Goal: Task Accomplishment & Management: Manage account settings

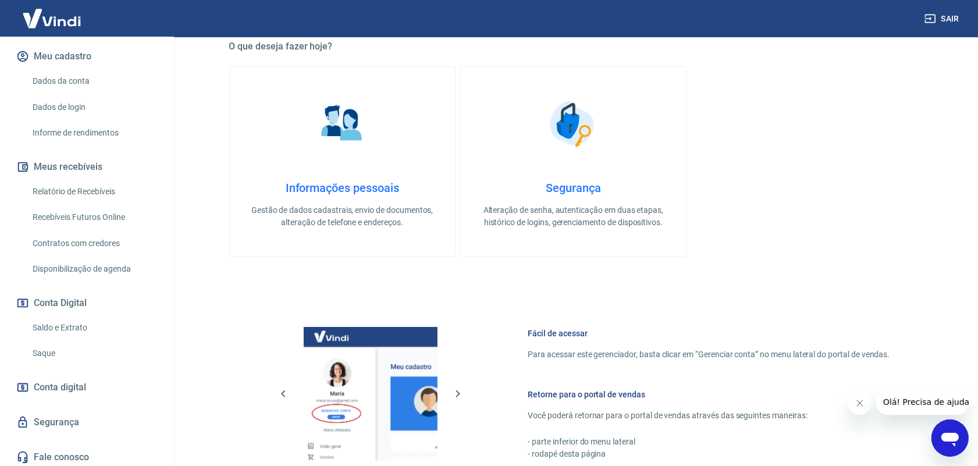
scroll to position [140, 0]
click at [57, 327] on link "Saldo e Extrato" at bounding box center [94, 325] width 132 height 24
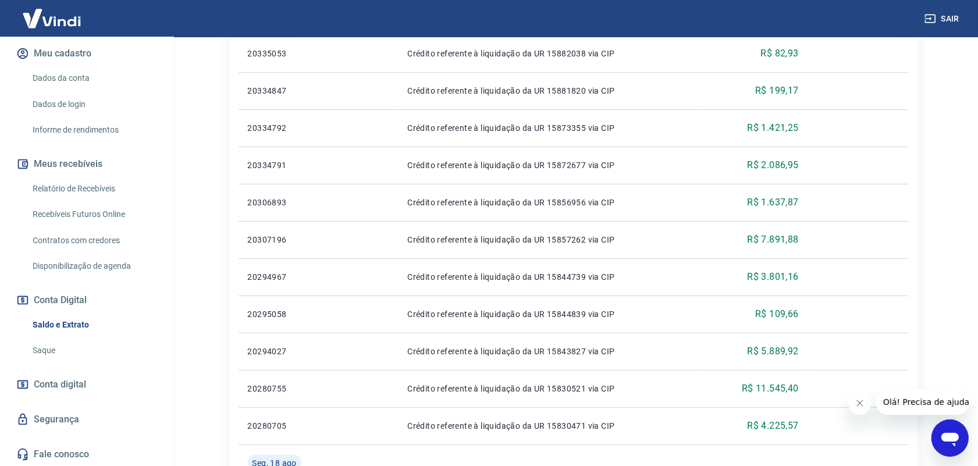
scroll to position [364, 0]
click at [39, 350] on link "Saque" at bounding box center [94, 351] width 132 height 24
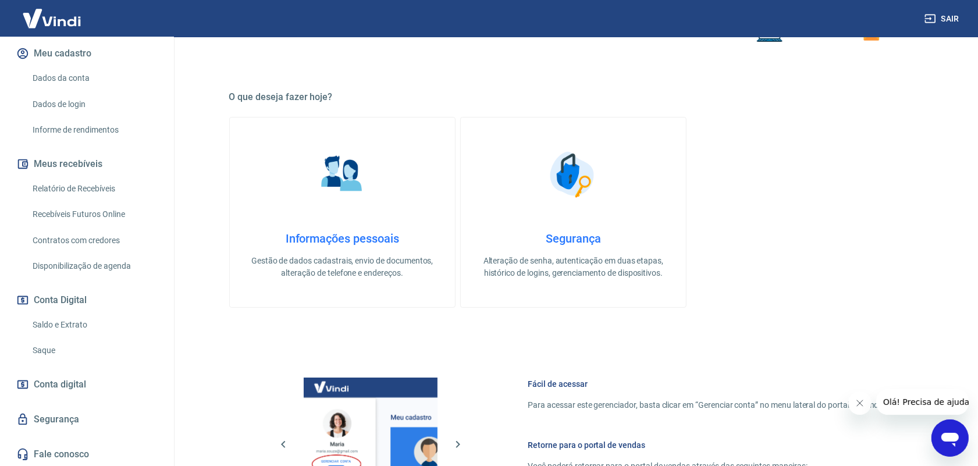
scroll to position [388, 0]
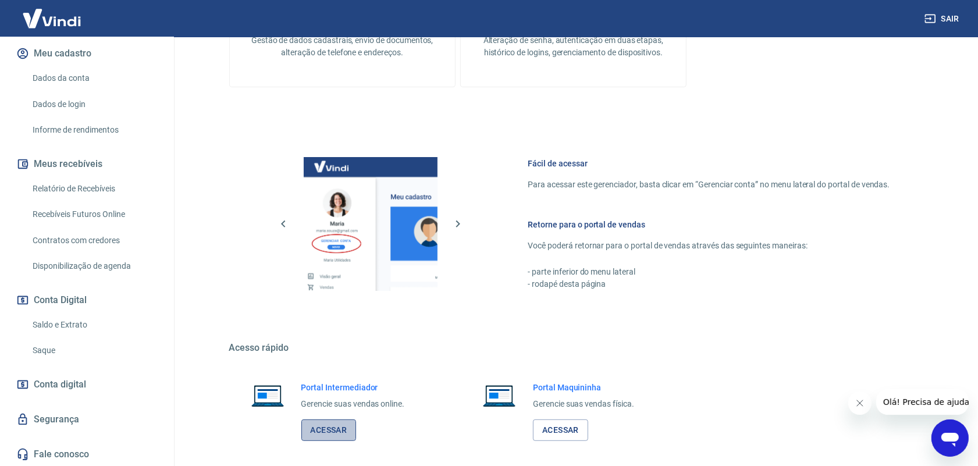
click at [353, 427] on link "Acessar" at bounding box center [329, 431] width 55 height 22
click at [574, 431] on link "Acessar" at bounding box center [560, 431] width 55 height 22
click at [57, 350] on link "Saque" at bounding box center [94, 351] width 132 height 24
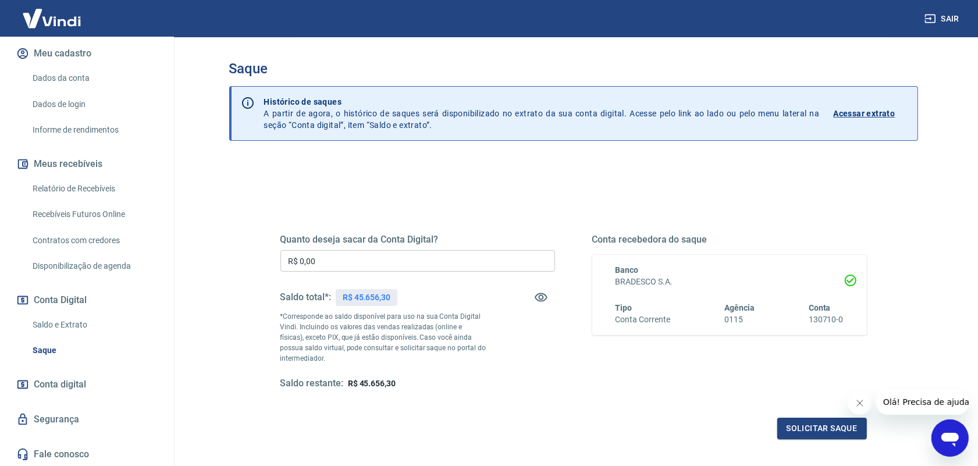
click at [71, 188] on link "Relatório de Recebíveis" at bounding box center [94, 189] width 132 height 24
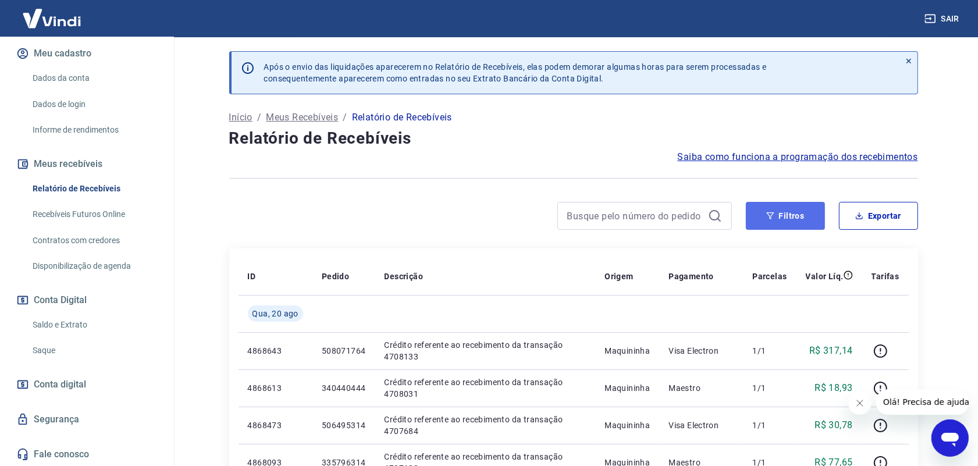
click at [792, 221] on button "Filtros" at bounding box center [785, 216] width 79 height 28
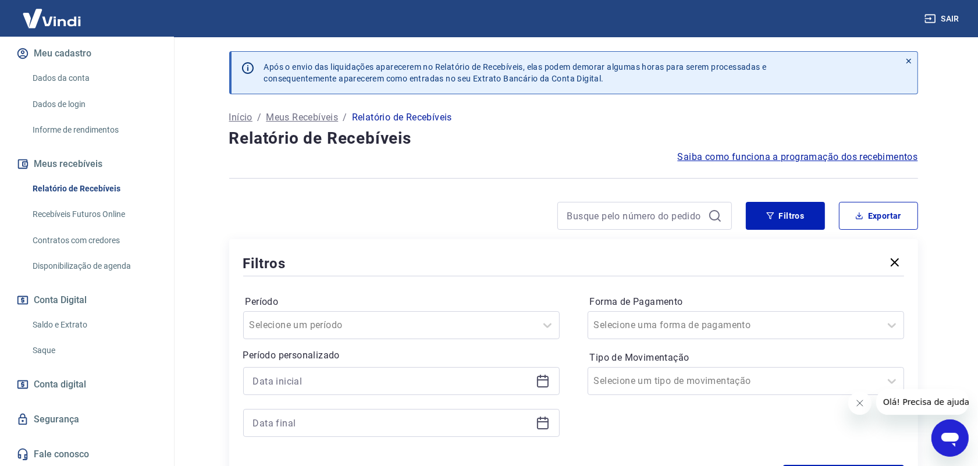
click at [545, 382] on icon at bounding box center [543, 381] width 14 height 14
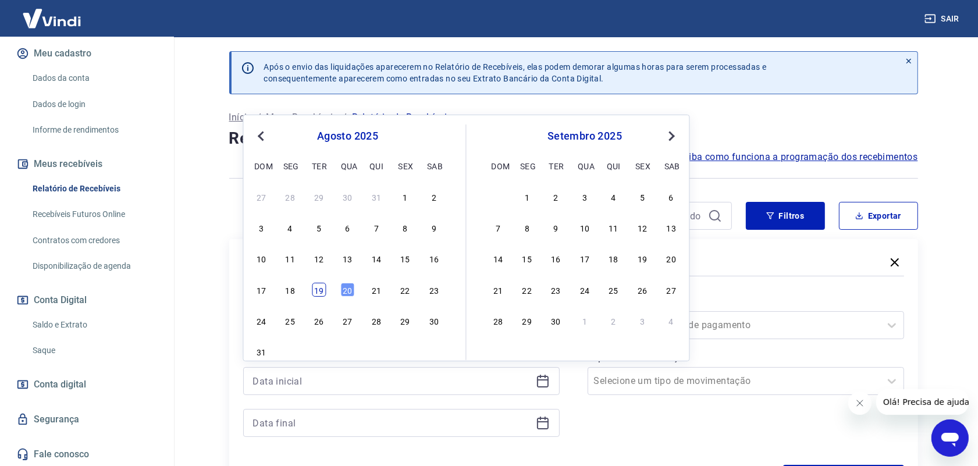
click at [324, 292] on div "19" at bounding box center [319, 290] width 14 height 14
type input "[DATE]"
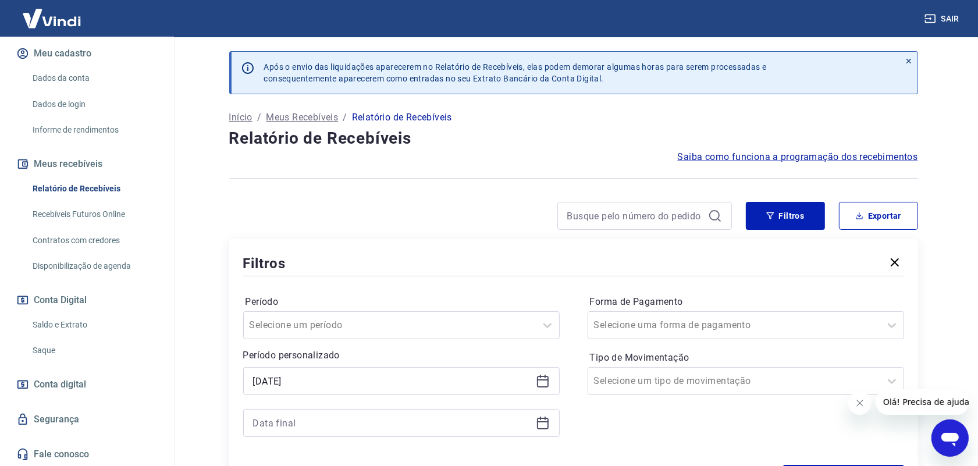
click at [545, 432] on div at bounding box center [401, 423] width 317 height 28
click at [541, 425] on icon at bounding box center [543, 423] width 14 height 14
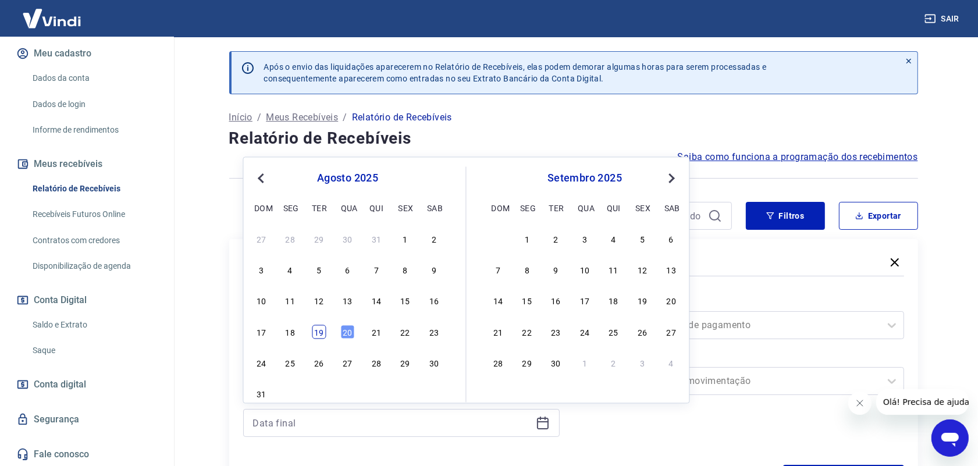
click at [315, 331] on div "19" at bounding box center [319, 332] width 14 height 14
type input "[DATE]"
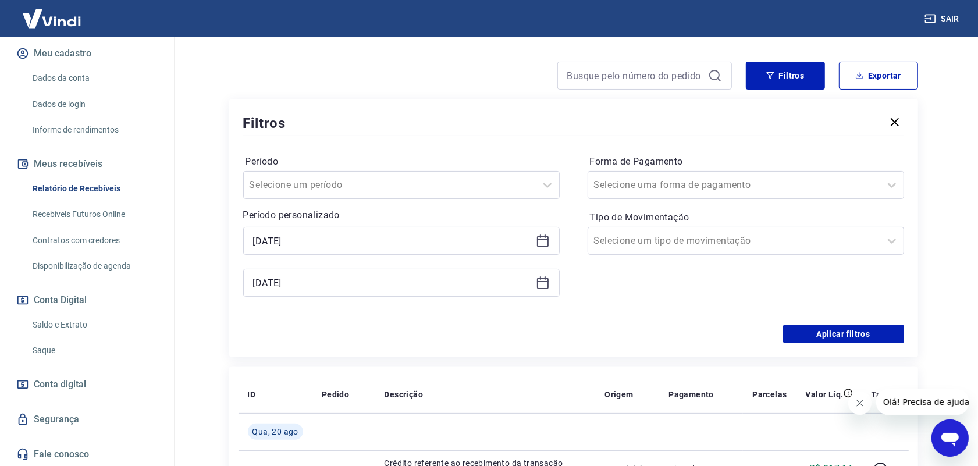
scroll to position [146, 0]
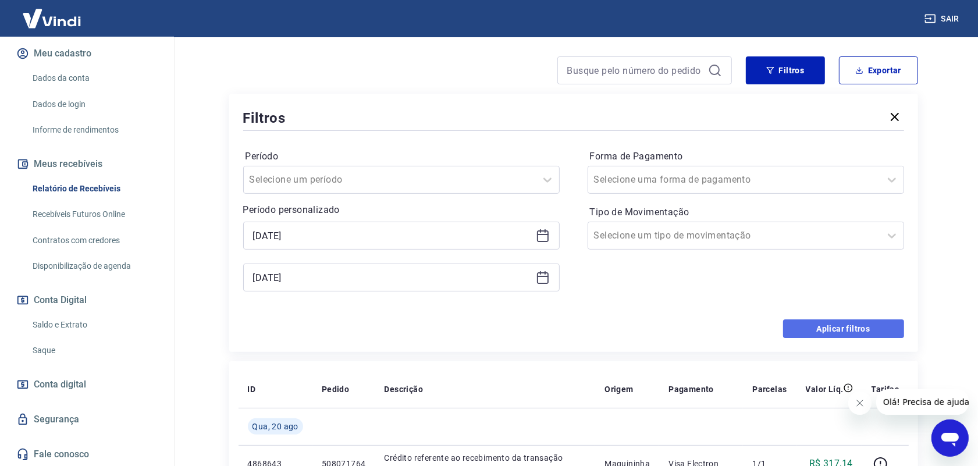
click at [847, 327] on button "Aplicar filtros" at bounding box center [843, 329] width 121 height 19
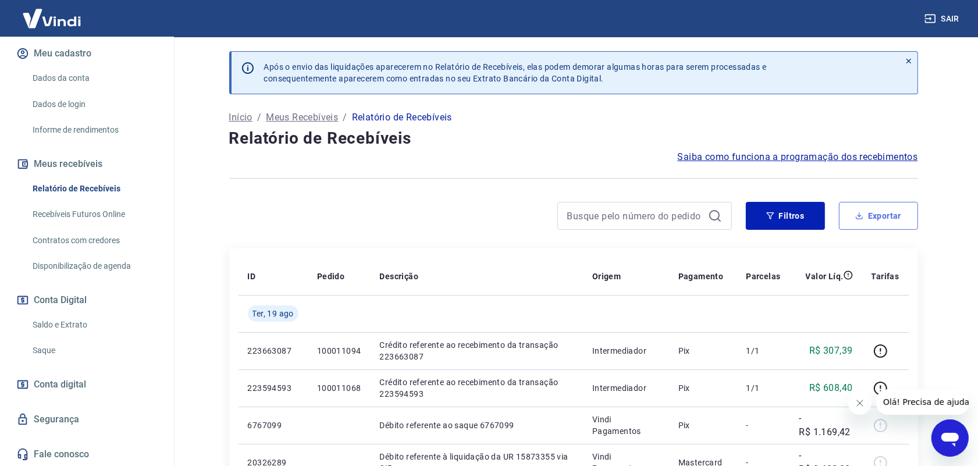
click at [881, 218] on button "Exportar" at bounding box center [878, 216] width 79 height 28
type input "[DATE]"
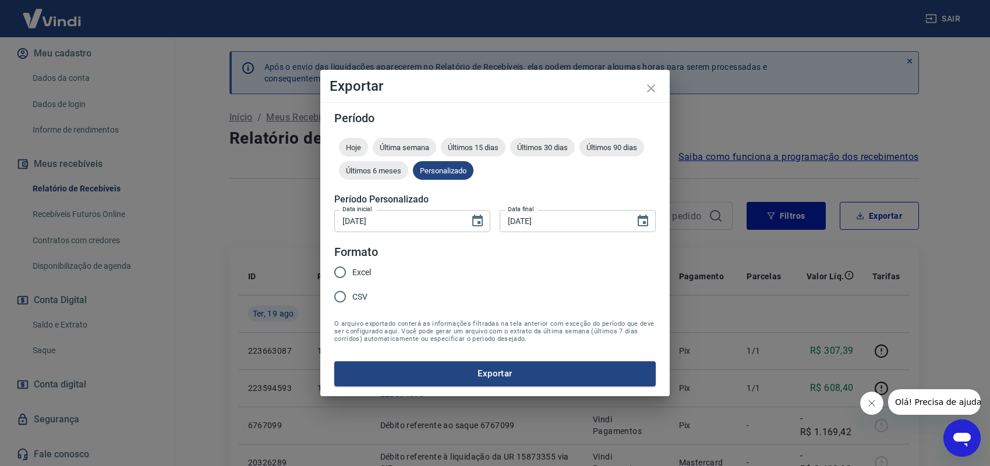
click at [341, 269] on input "Excel" at bounding box center [340, 272] width 24 height 24
radio input "true"
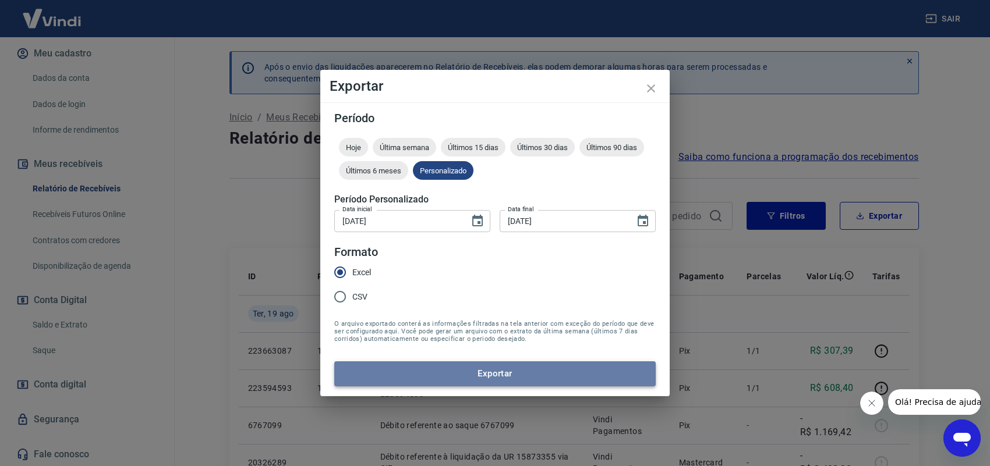
click at [491, 374] on button "Exportar" at bounding box center [494, 373] width 321 height 24
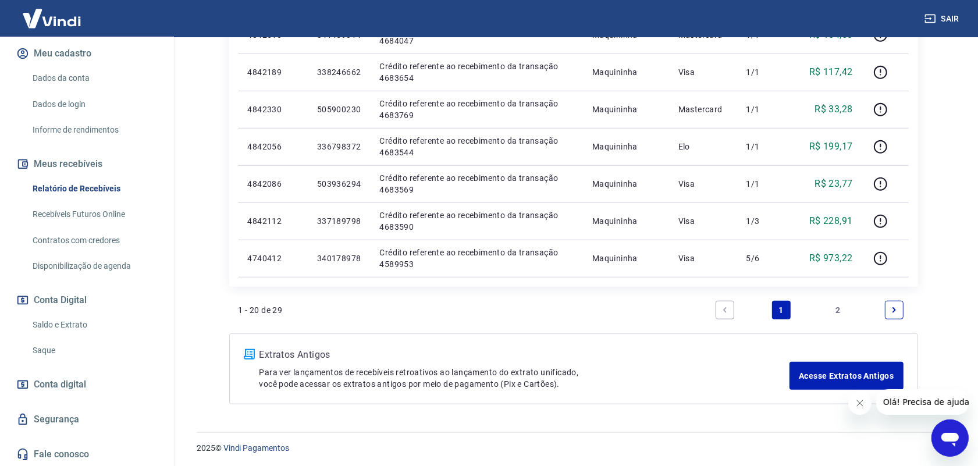
scroll to position [803, 0]
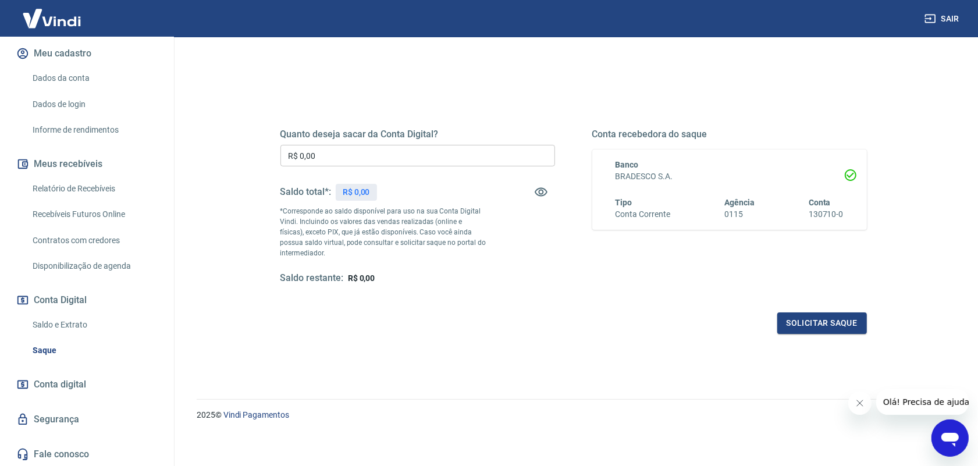
scroll to position [109, 0]
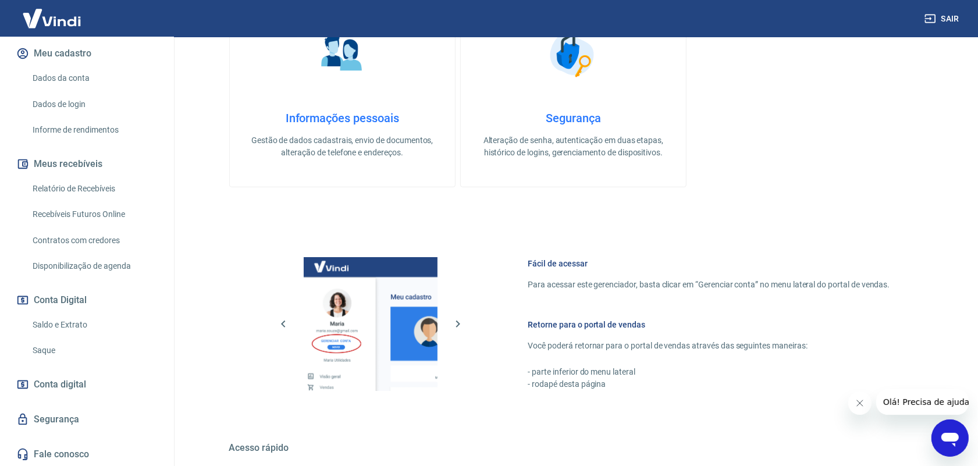
scroll to position [441, 0]
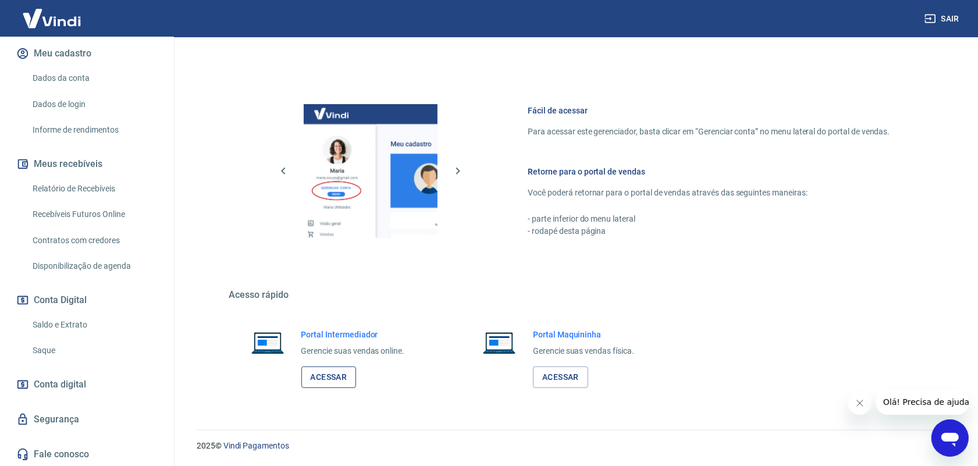
click at [339, 375] on link "Acessar" at bounding box center [329, 378] width 55 height 22
